Goal: Transaction & Acquisition: Purchase product/service

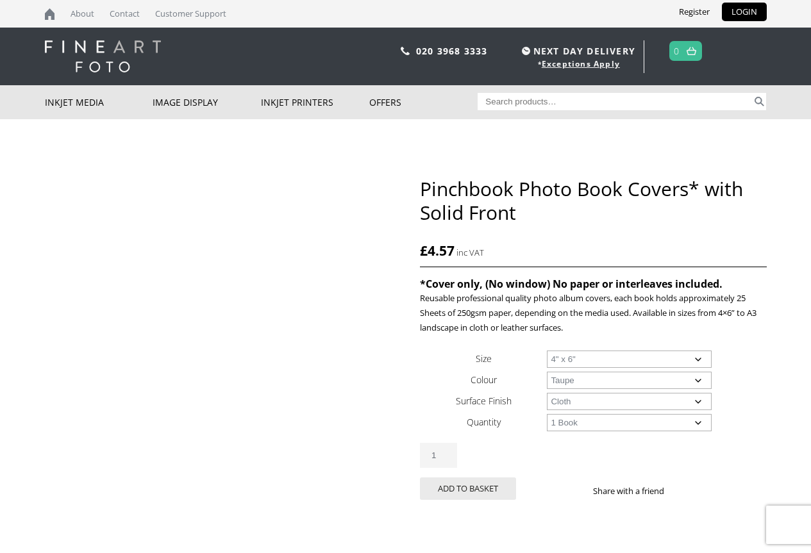
click at [599, 365] on select "Choose an option A4 Portrait A4 Landscape A3 Landscape 4" x 6" 5" x 7"" at bounding box center [629, 359] width 165 height 17
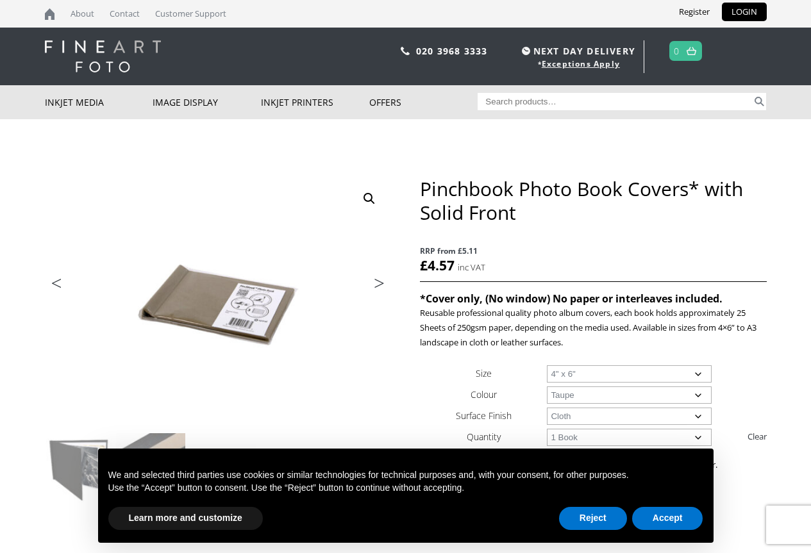
select select "5-x-7"
click at [547, 365] on select "Choose an option 4" x 6" 5" x 7"" at bounding box center [629, 373] width 165 height 17
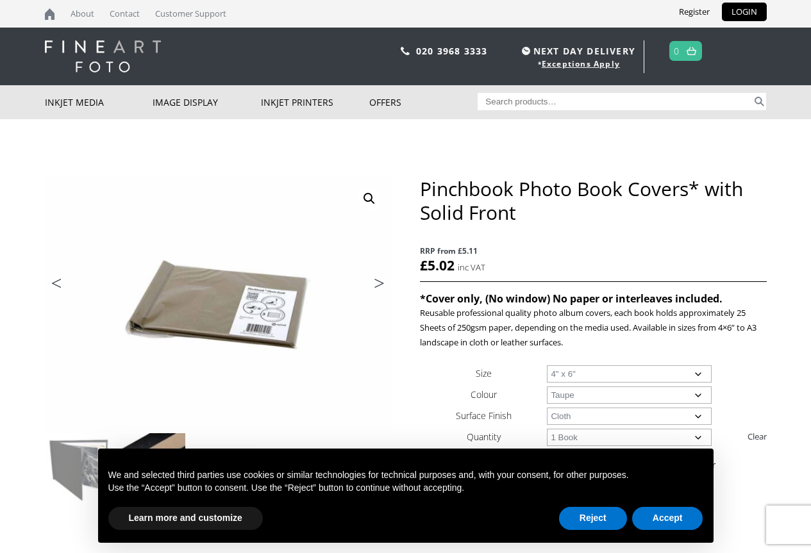
scroll to position [64, 0]
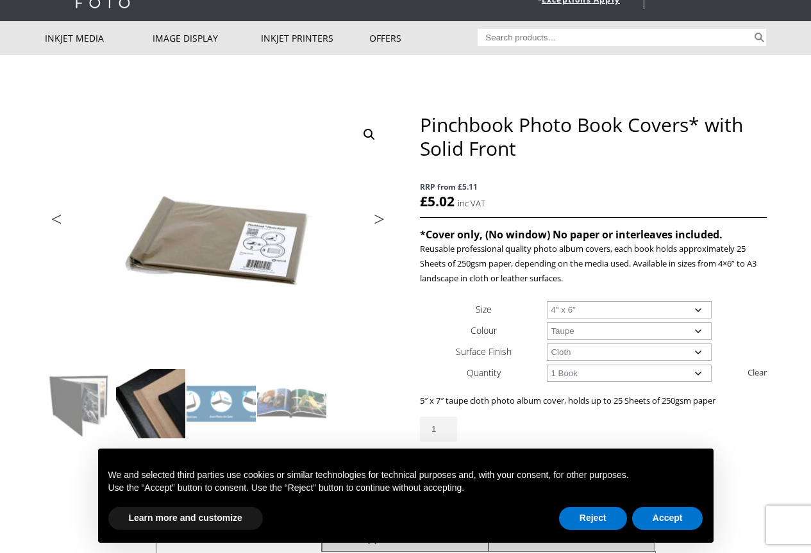
click at [146, 402] on img at bounding box center [150, 403] width 69 height 69
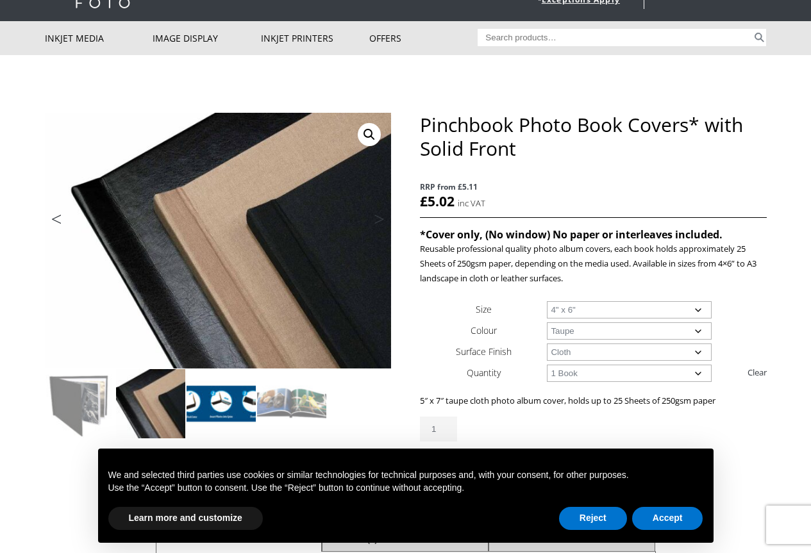
click at [245, 402] on img at bounding box center [220, 403] width 69 height 69
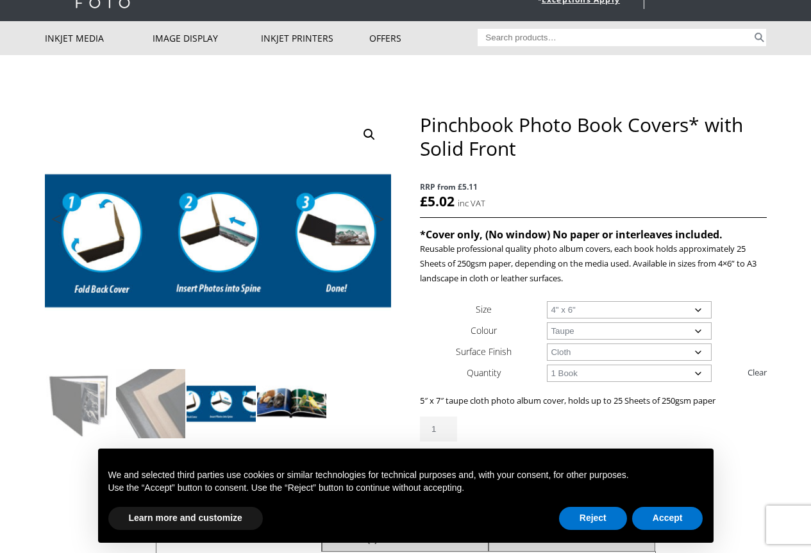
click at [288, 405] on img at bounding box center [291, 403] width 69 height 69
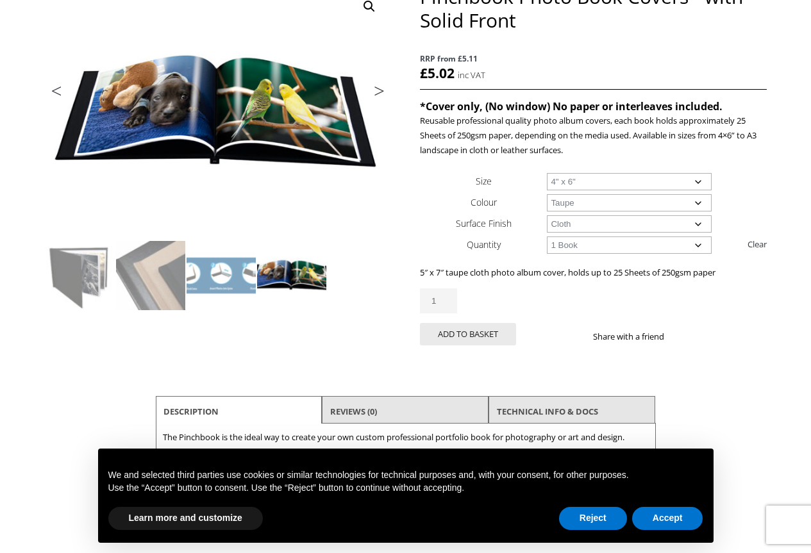
scroll to position [128, 0]
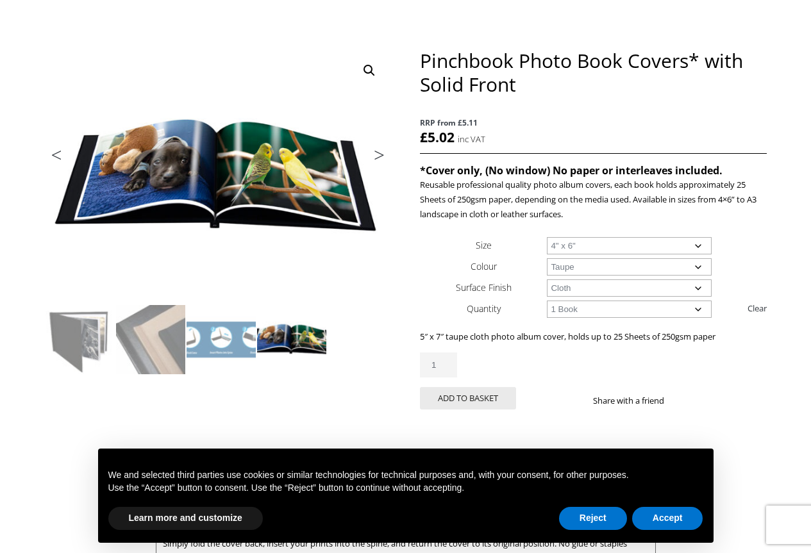
click at [291, 339] on img at bounding box center [291, 339] width 69 height 69
click at [223, 340] on img at bounding box center [220, 339] width 69 height 69
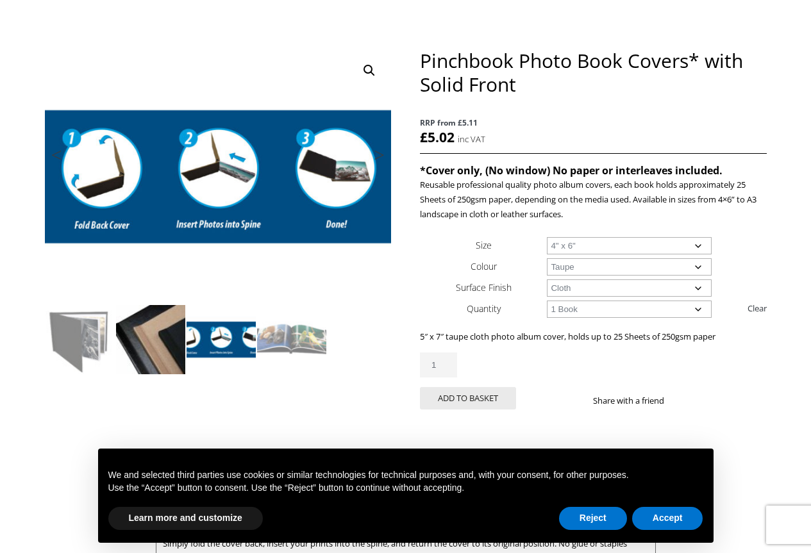
click at [154, 340] on img at bounding box center [150, 339] width 69 height 69
